Goal: Task Accomplishment & Management: Manage account settings

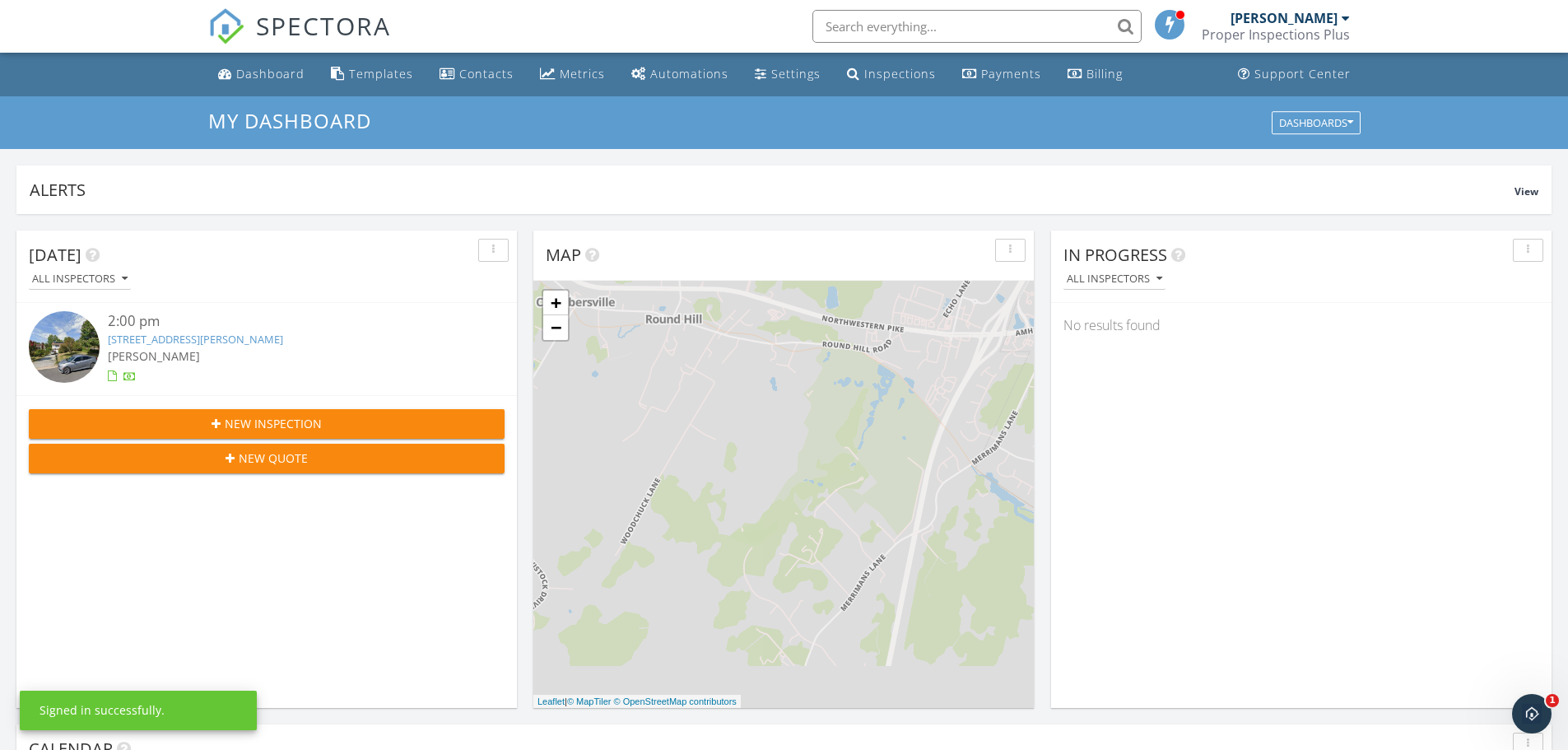
scroll to position [1524, 1593]
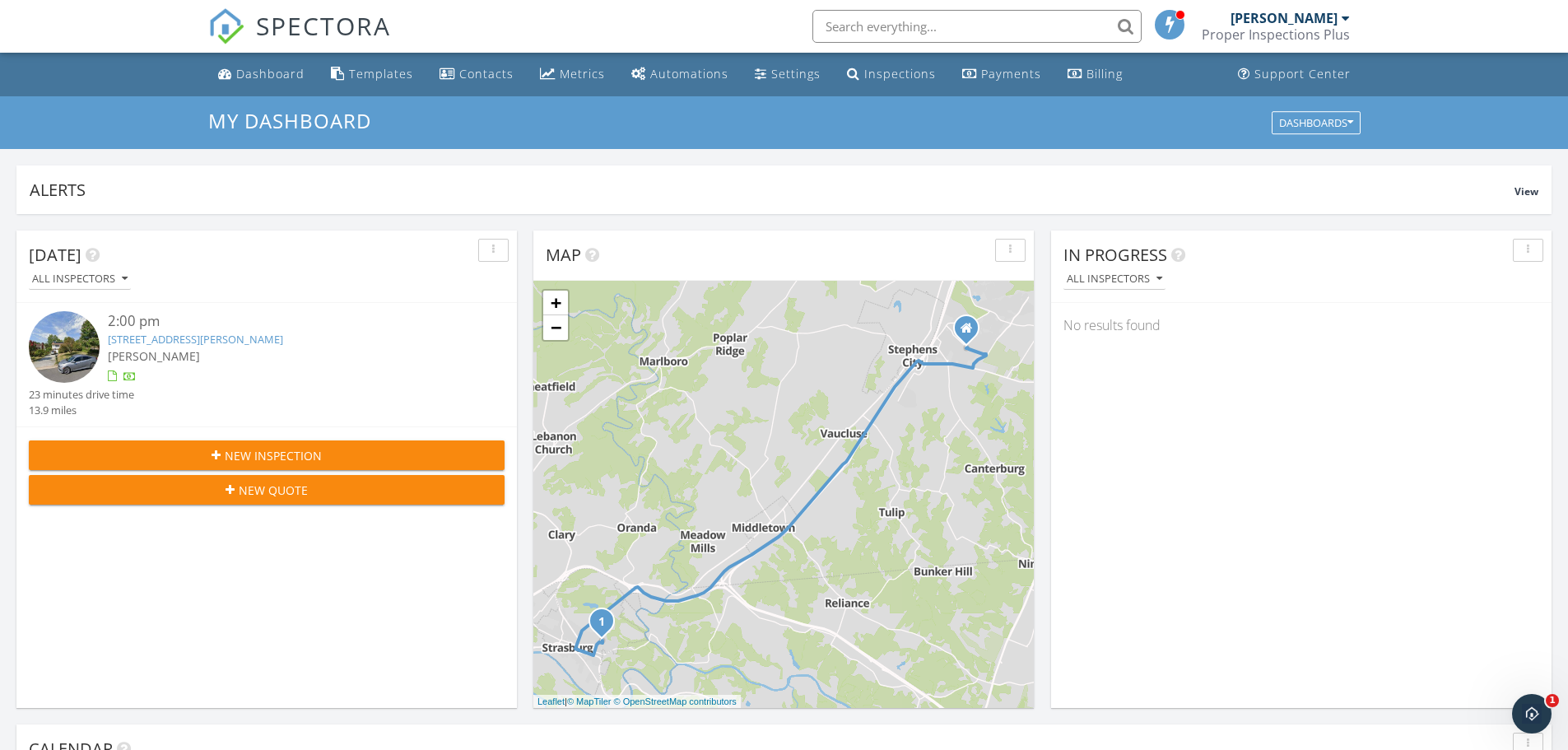
click at [179, 342] on link "[STREET_ADDRESS][PERSON_NAME]" at bounding box center [195, 339] width 175 height 15
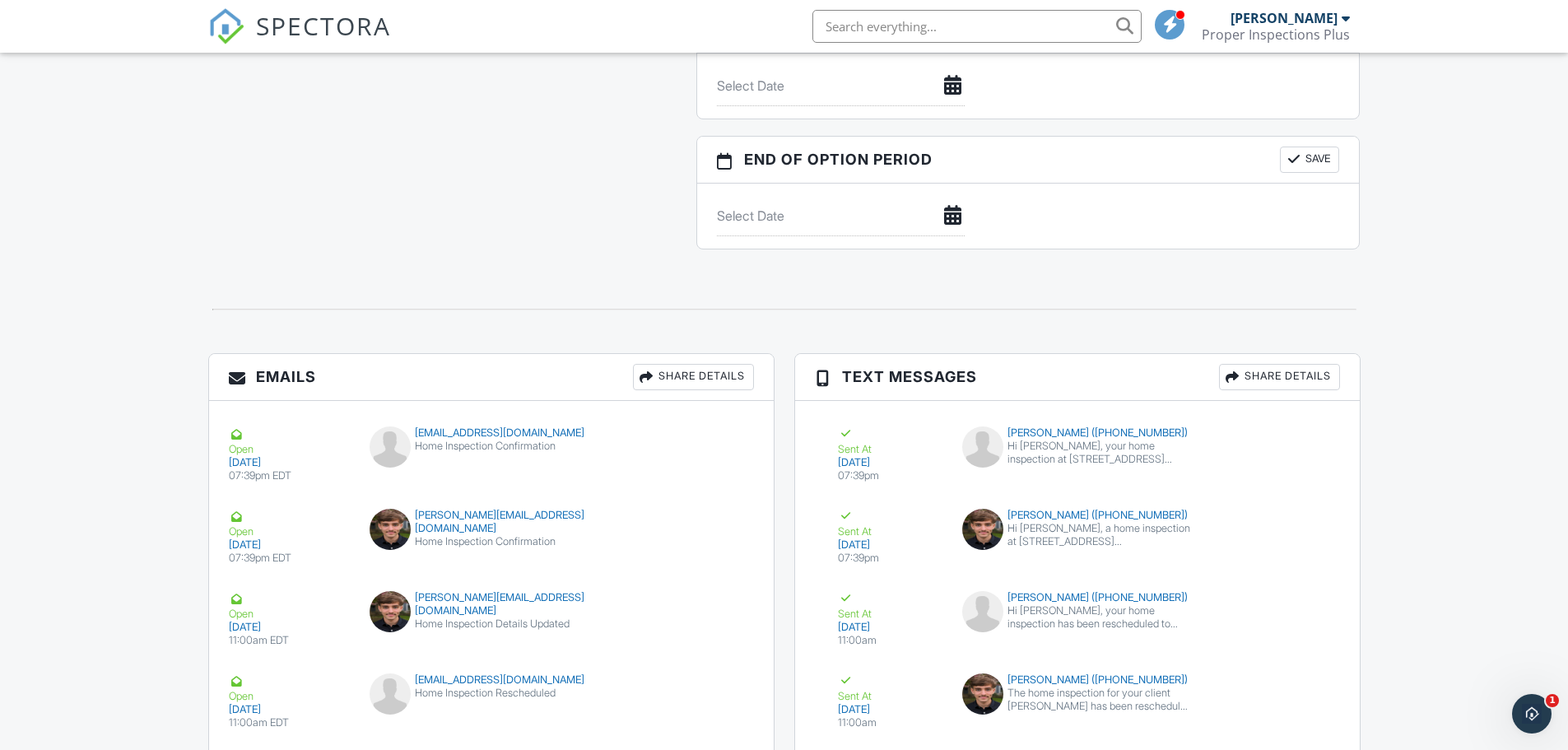
scroll to position [1613, 0]
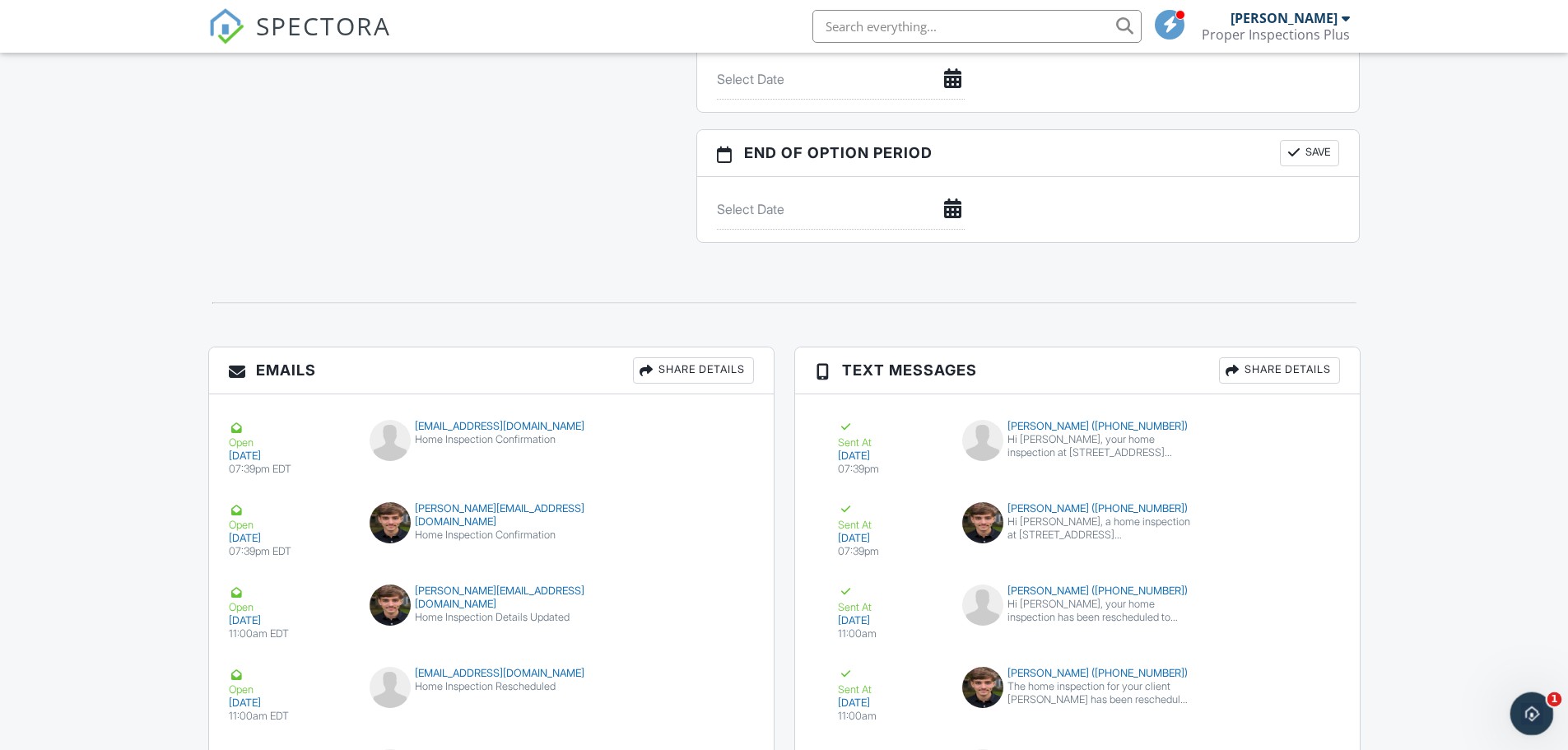
click at [1522, 711] on icon "Open Intercom Messenger" at bounding box center [1530, 712] width 27 height 27
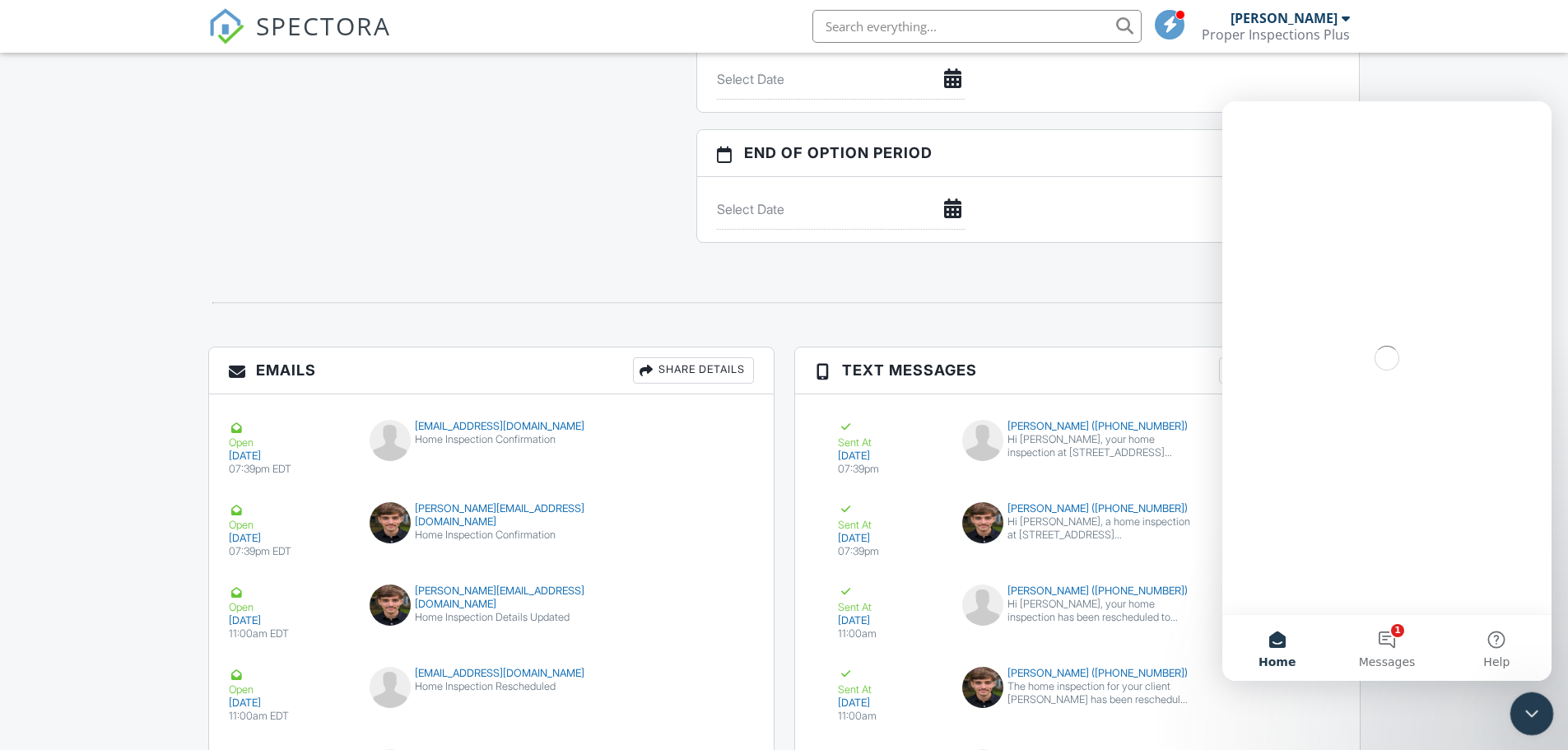
scroll to position [0, 0]
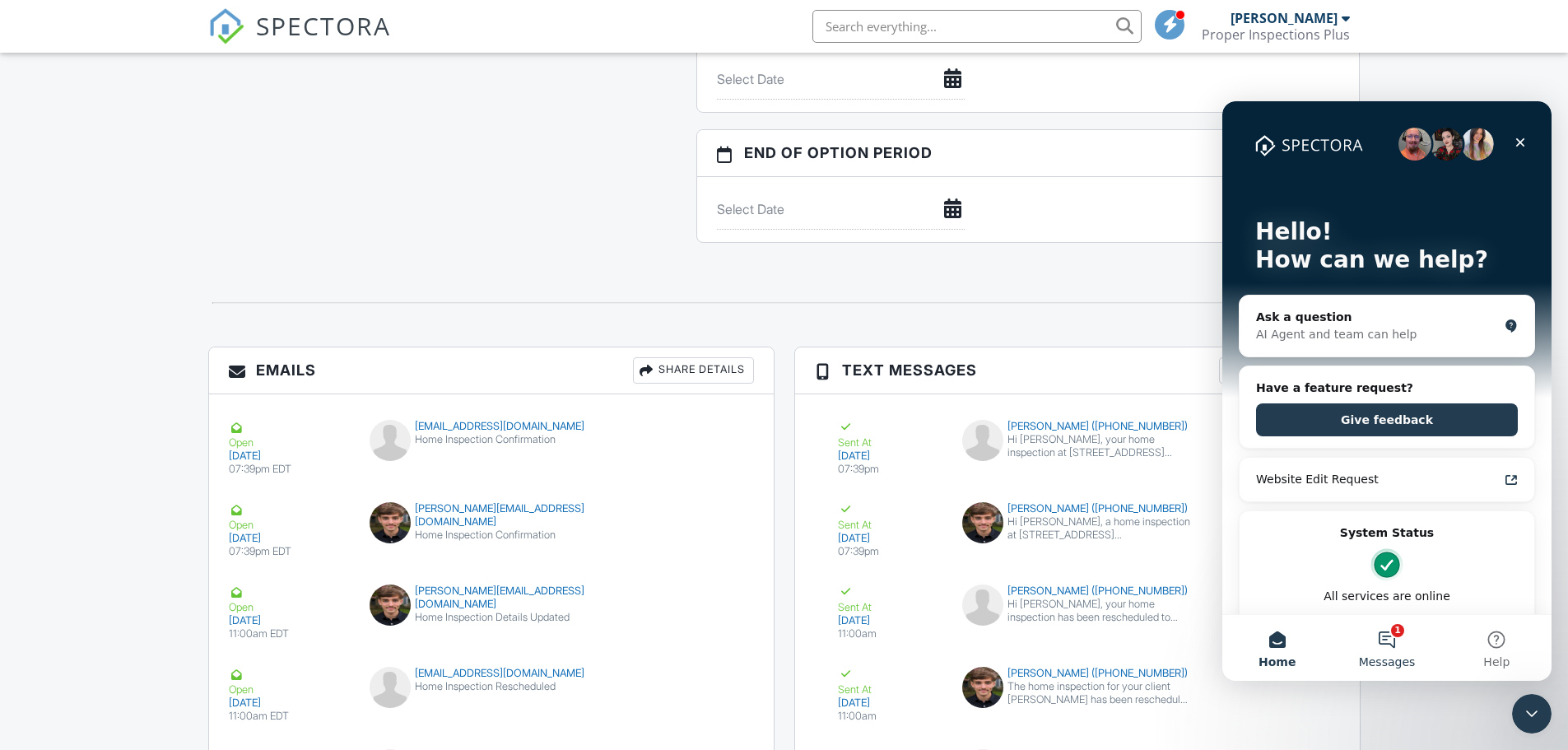
click at [1393, 639] on button "1 Messages" at bounding box center [1386, 648] width 110 height 66
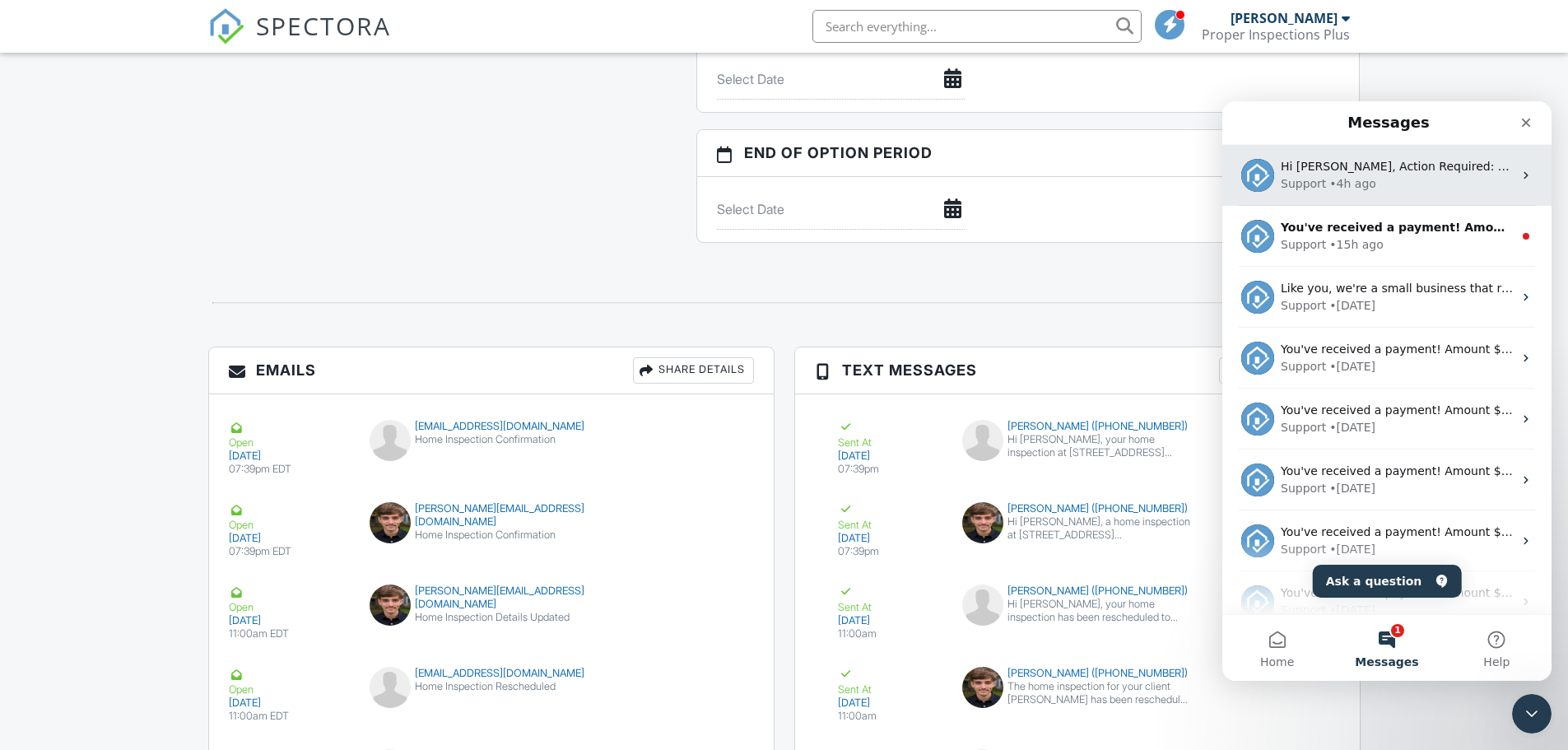
click at [1340, 176] on div "• 4h ago" at bounding box center [1352, 184] width 47 height 17
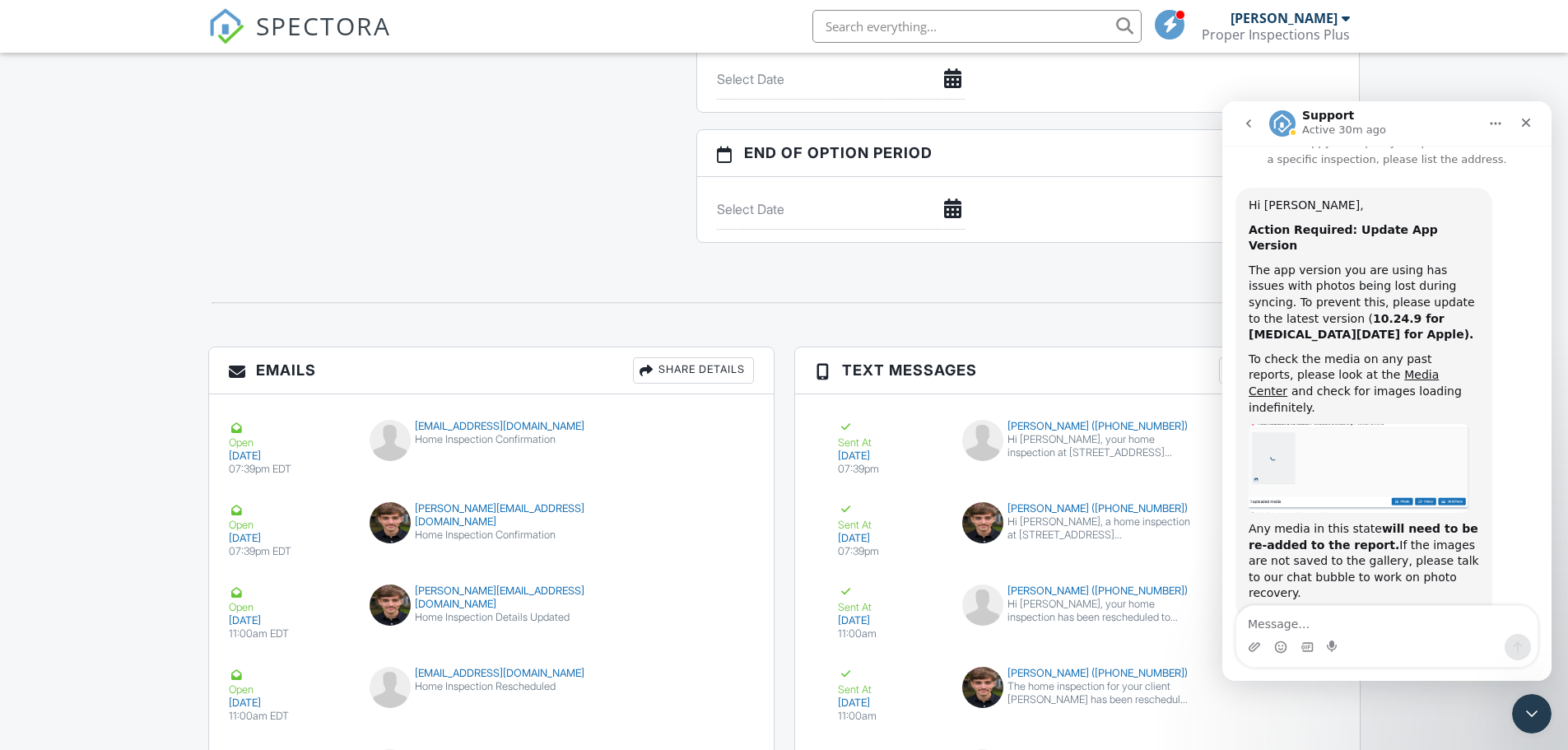
scroll to position [1695, 0]
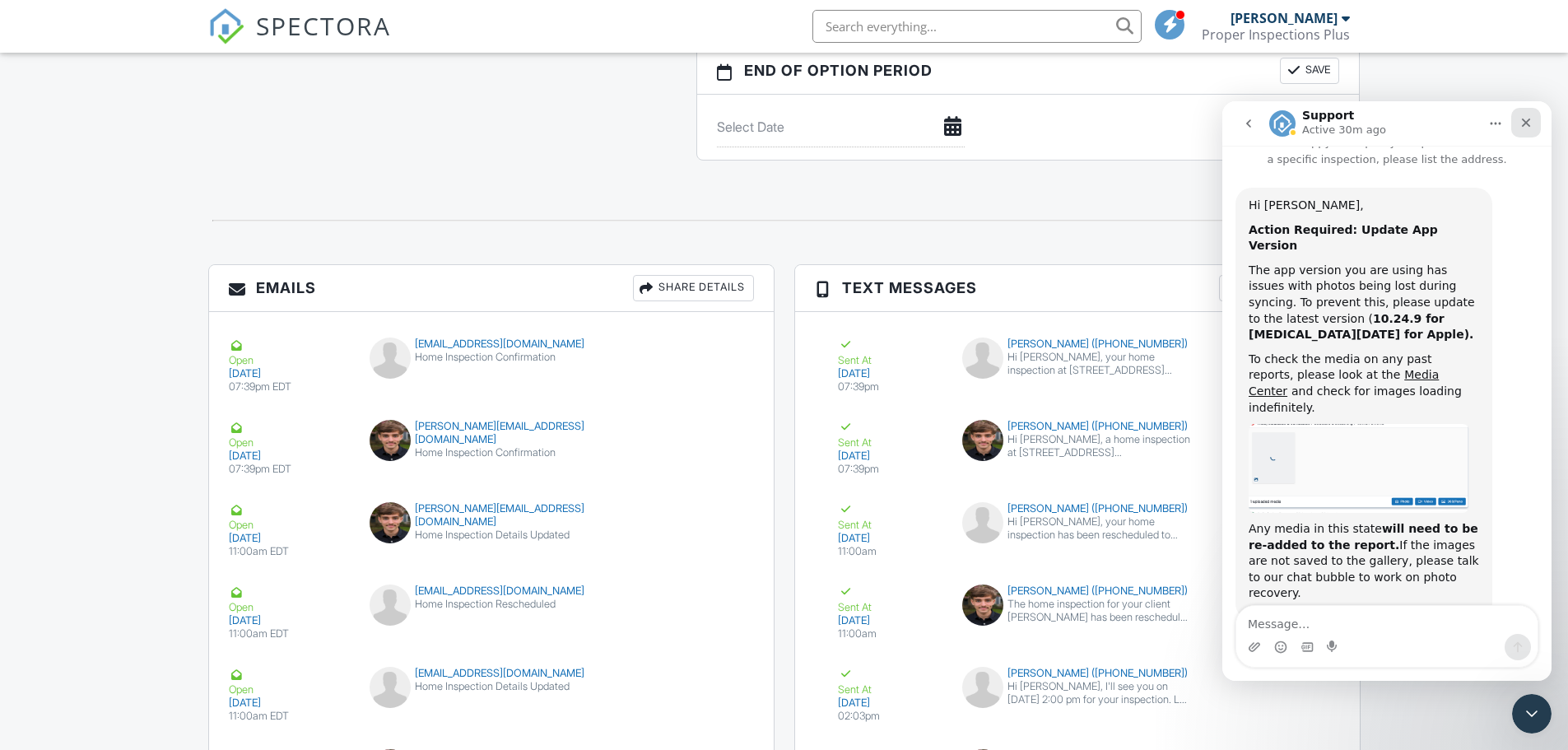
click at [1525, 128] on icon "Close" at bounding box center [1526, 123] width 13 height 13
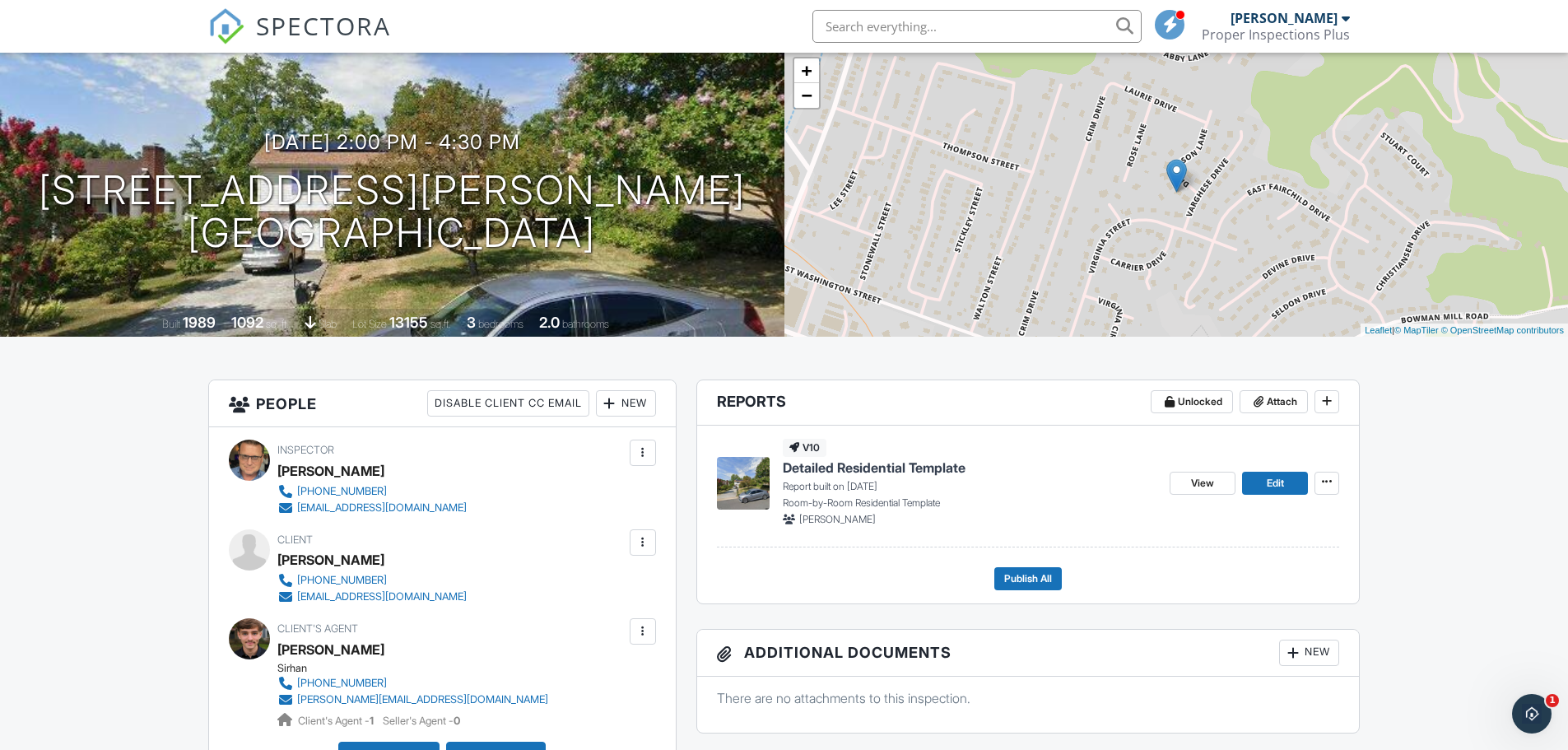
scroll to position [49, 0]
